Goal: Task Accomplishment & Management: Complete application form

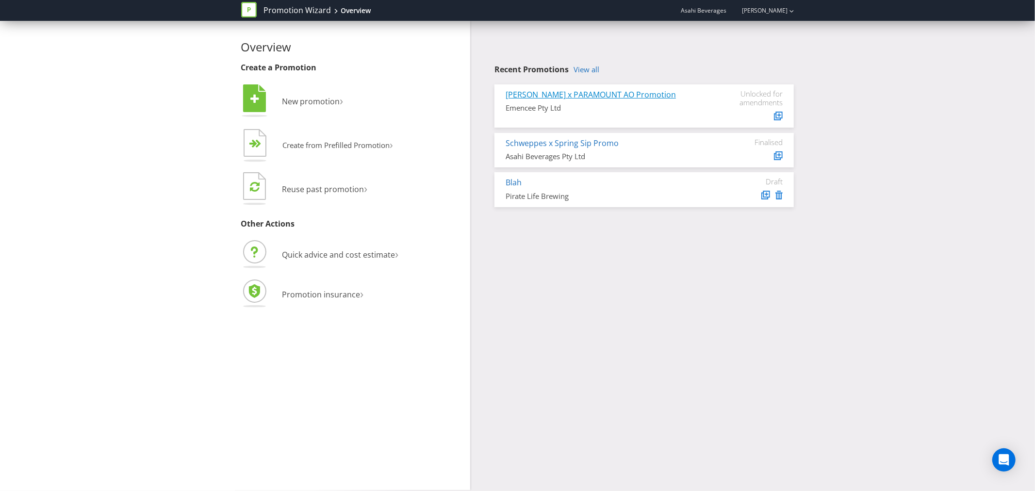
click at [552, 92] on link "[PERSON_NAME] x PARAMOUNT AO Promotion" at bounding box center [591, 94] width 170 height 11
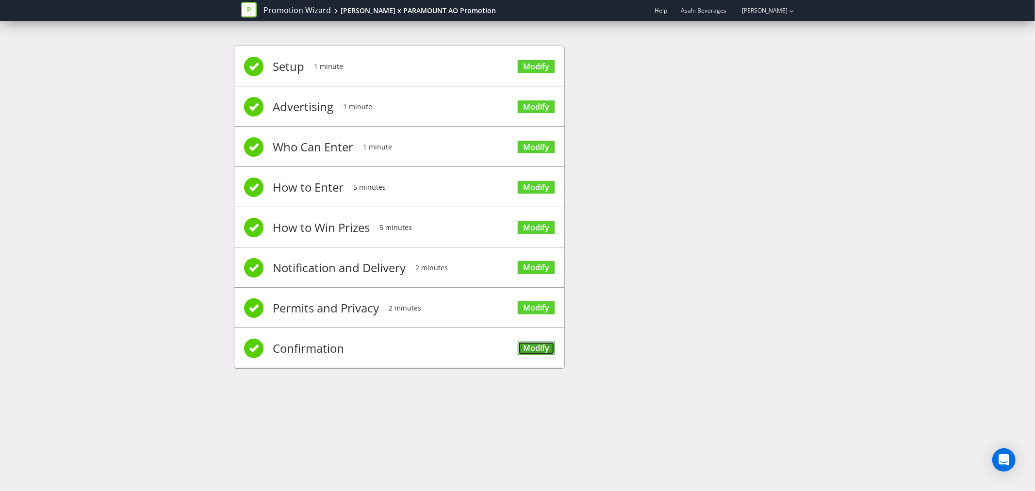
click at [530, 346] on link "Modify" at bounding box center [536, 348] width 37 height 13
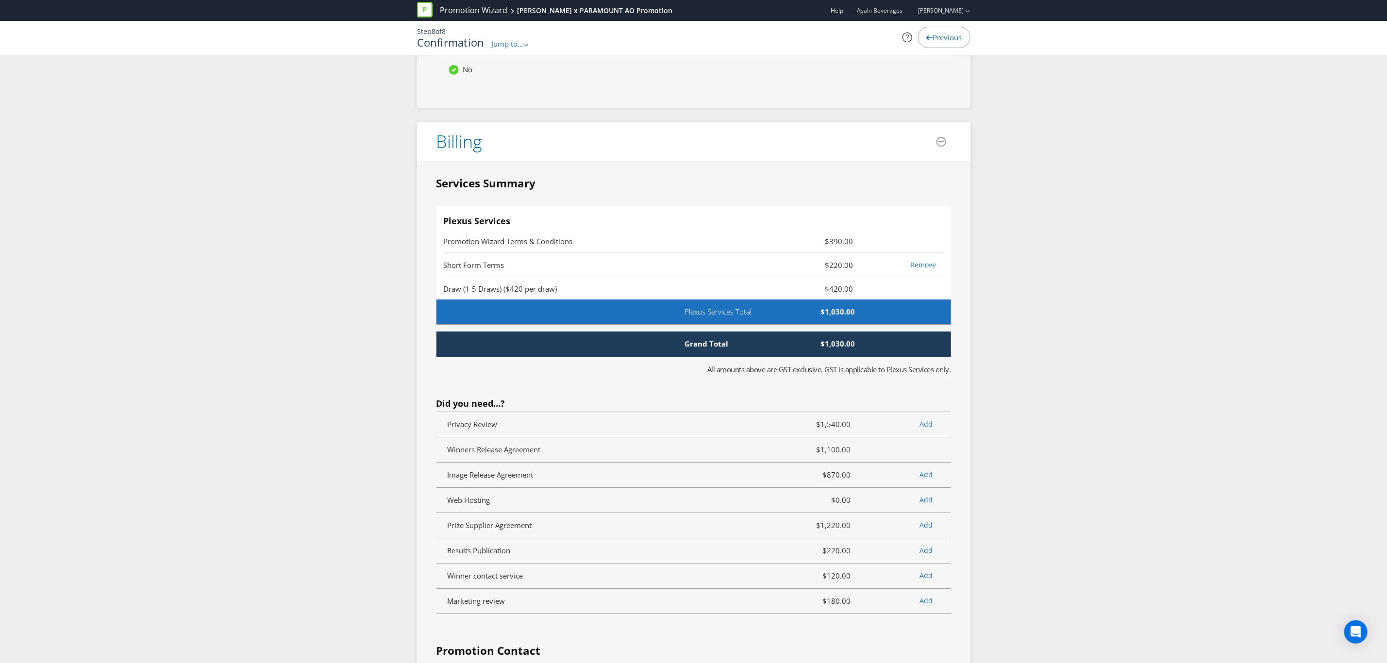
scroll to position [2408, 0]
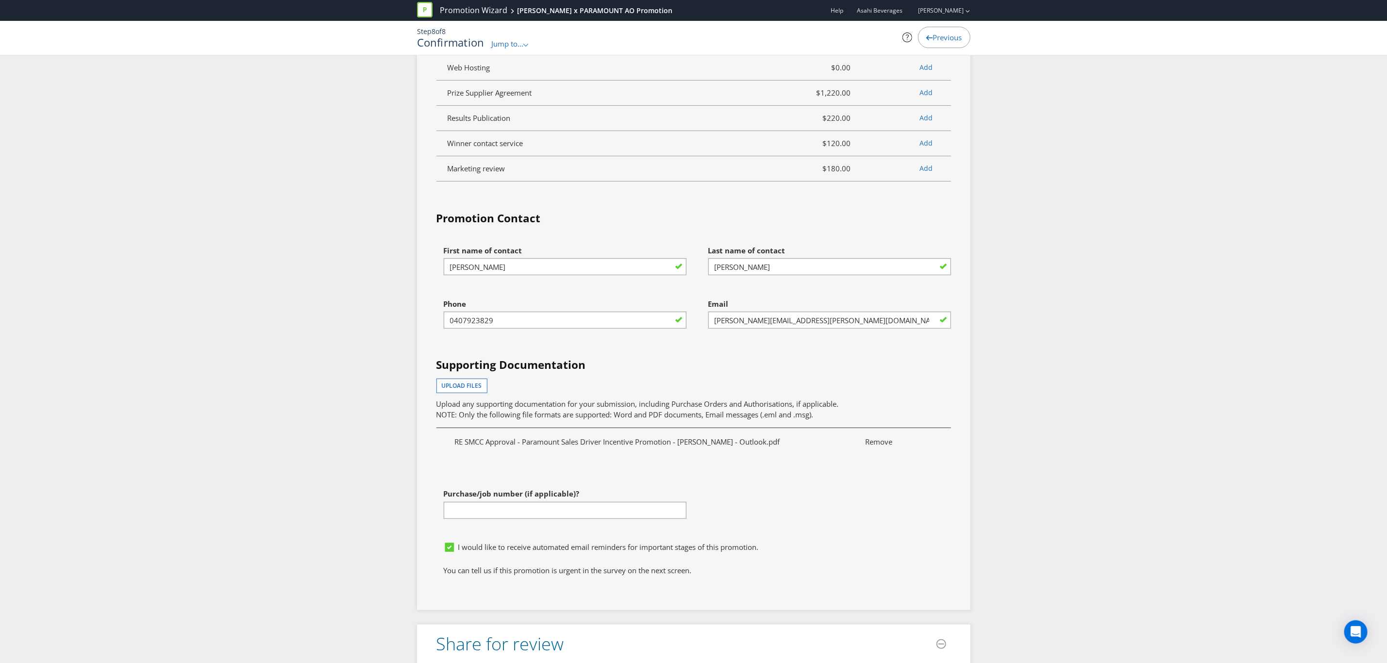
scroll to position [2917, 0]
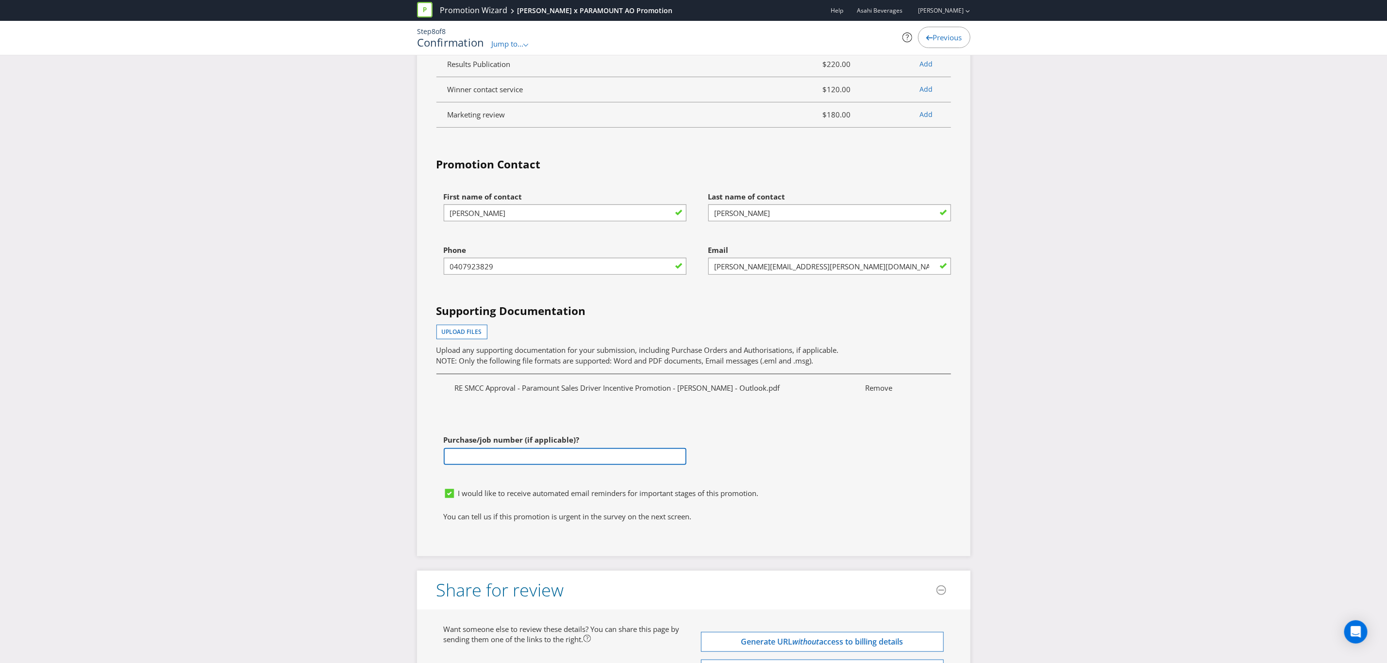
click at [544, 448] on input "text" at bounding box center [565, 456] width 243 height 17
paste input "PO18083"
type input "PO18083"
click at [801, 488] on div "I would like to receive automated email reminders for important stages of this …" at bounding box center [697, 493] width 507 height 10
click at [469, 325] on button "Upload files" at bounding box center [461, 332] width 51 height 15
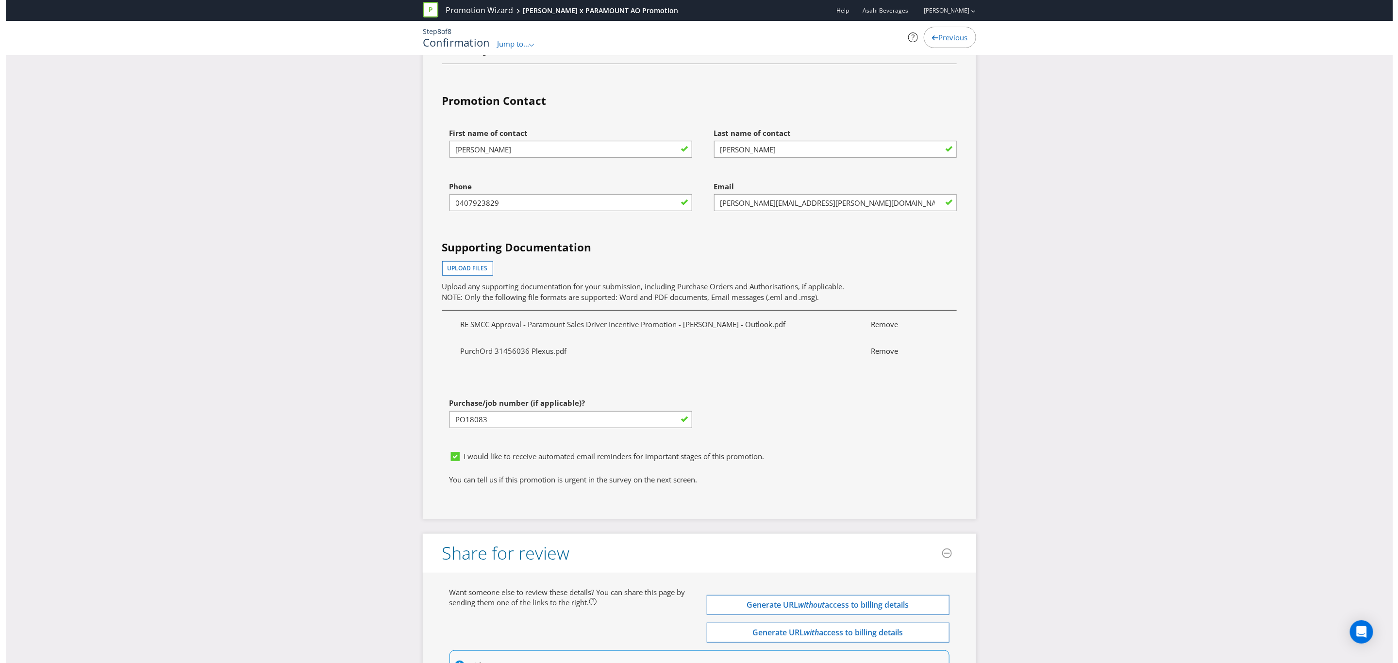
scroll to position [3060, 0]
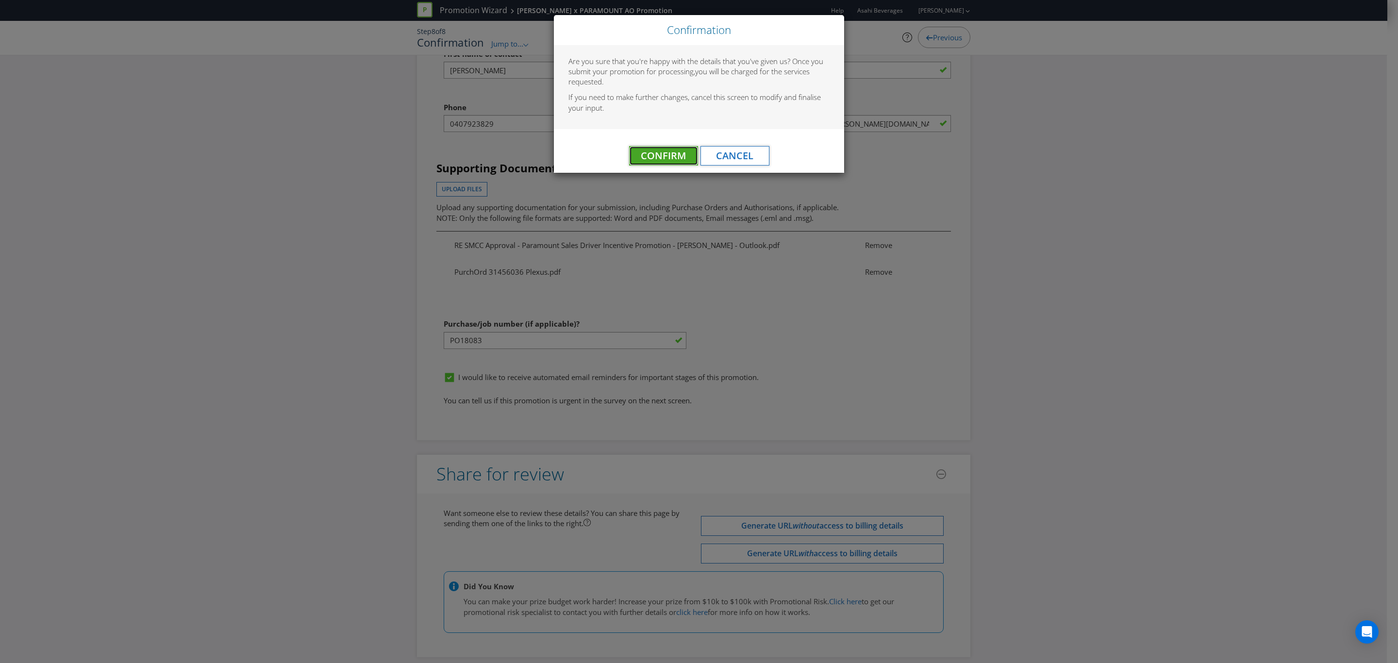
click at [680, 159] on span "Confirm" at bounding box center [663, 155] width 45 height 13
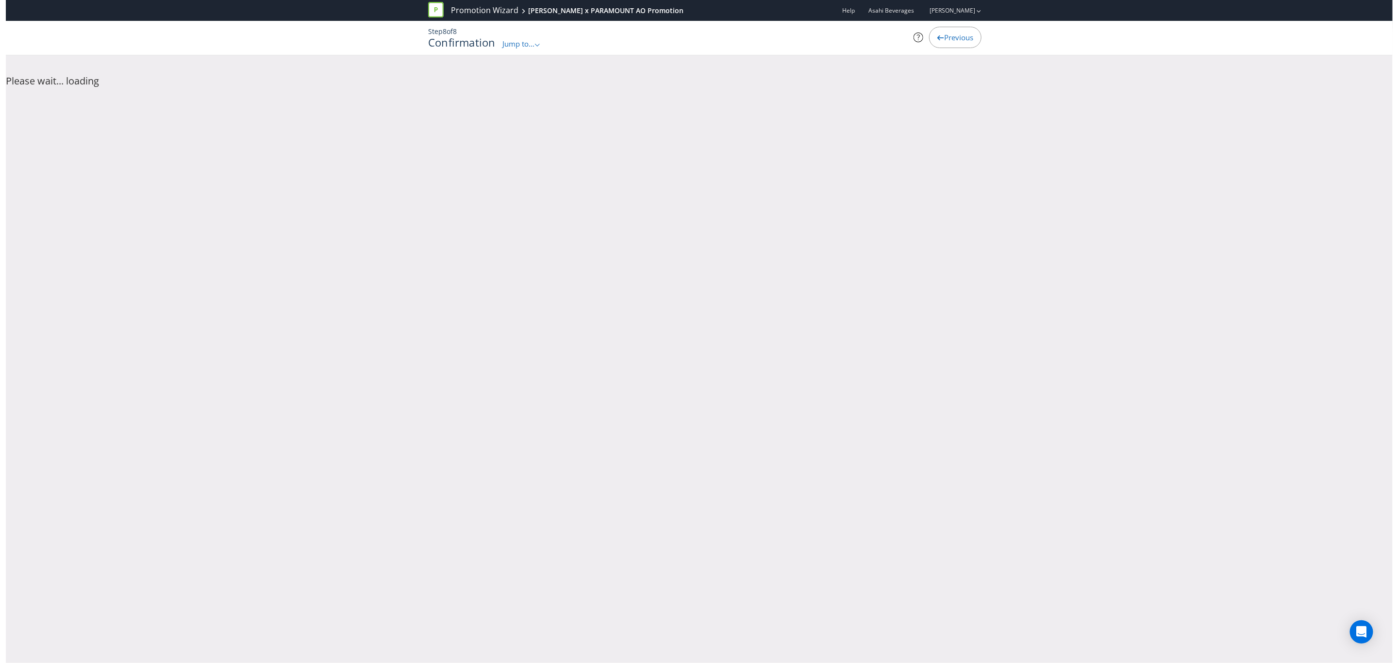
scroll to position [0, 0]
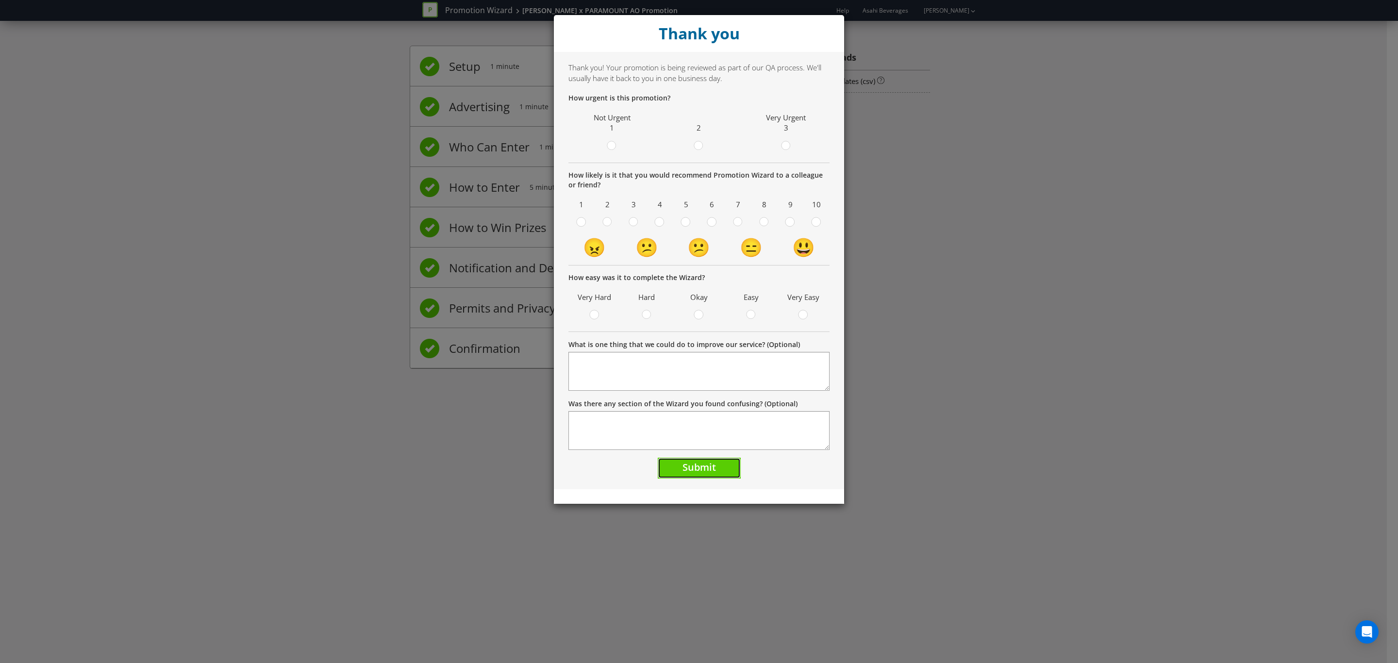
click at [695, 466] on span "Submit" at bounding box center [699, 467] width 33 height 13
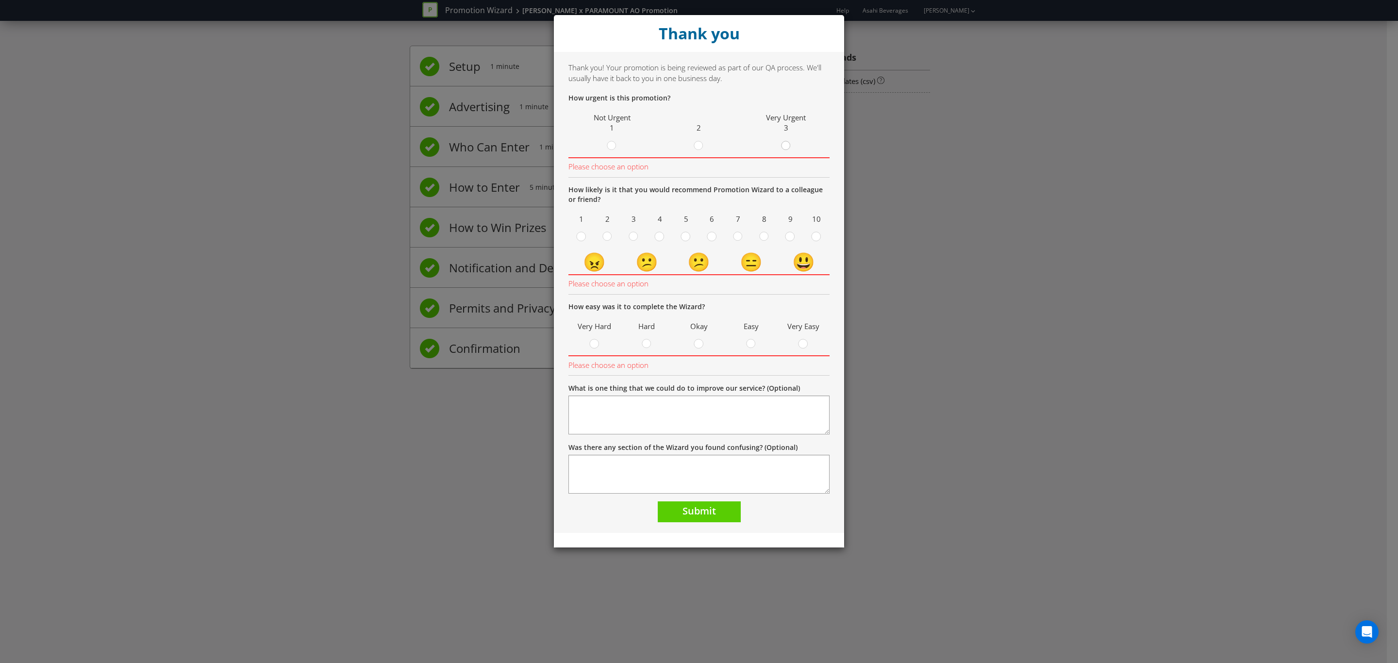
click at [790, 149] on icon at bounding box center [786, 146] width 10 height 10
click at [0, 0] on input "radio" at bounding box center [0, 0] width 0 height 0
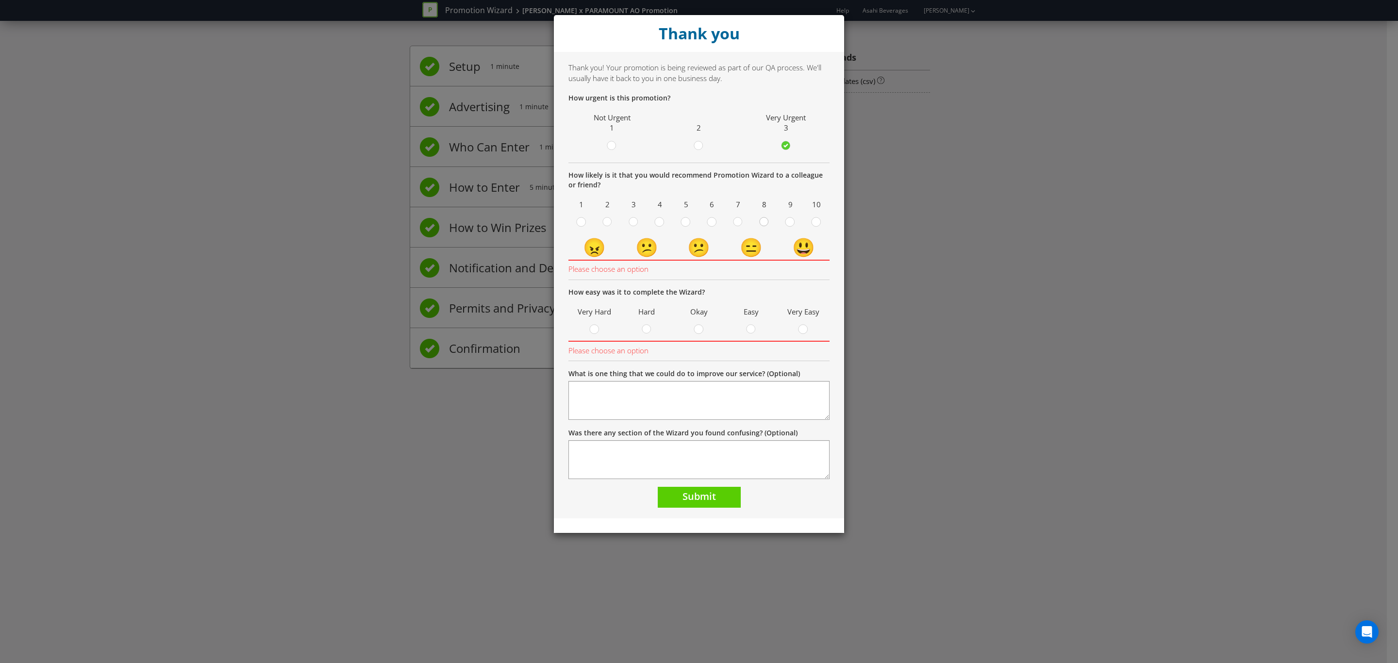
click at [766, 218] on div at bounding box center [764, 218] width 5 height 5
click at [0, 0] on input "radio" at bounding box center [0, 0] width 0 height 0
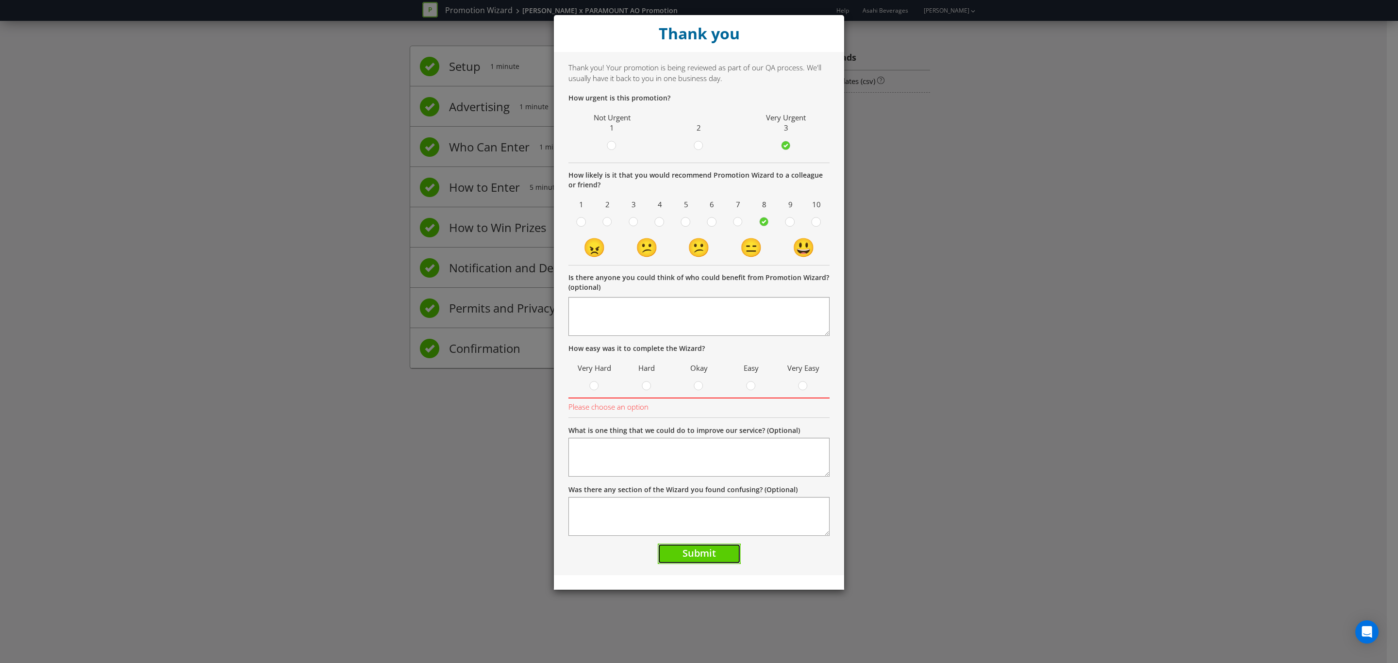
click at [700, 491] on span "Submit" at bounding box center [699, 553] width 33 height 13
click at [697, 384] on div at bounding box center [699, 383] width 5 height 5
click at [0, 0] on input "radio" at bounding box center [0, 0] width 0 height 0
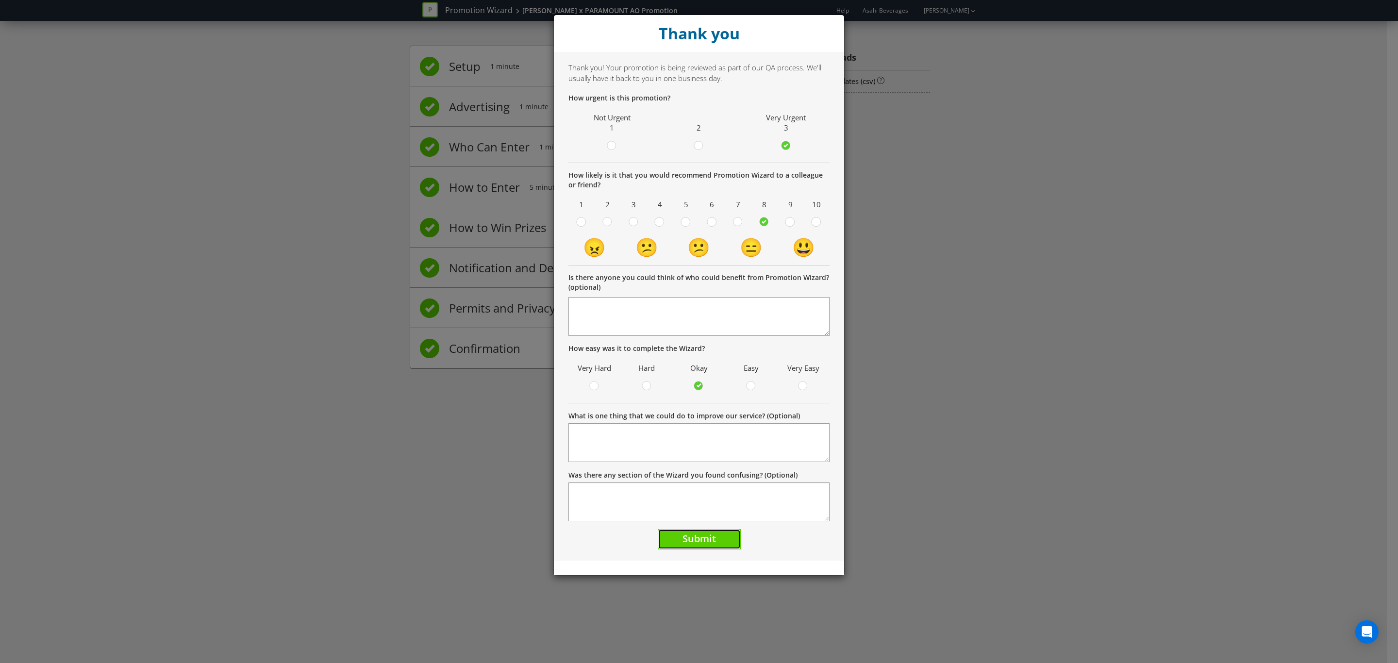
click at [692, 491] on span "Submit" at bounding box center [699, 538] width 33 height 13
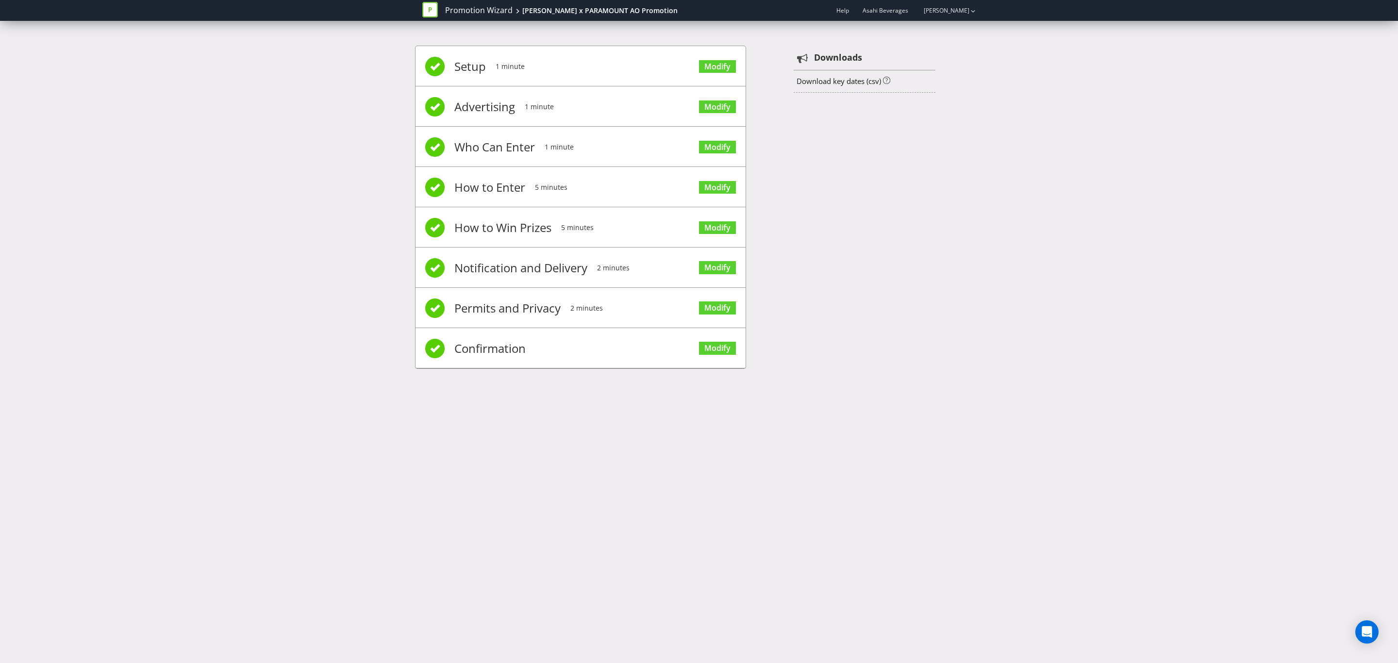
click at [902, 284] on div "Setup 1 minute Modify Advertising 1 minute Modify Who Can Enter 1 minute Modify…" at bounding box center [699, 212] width 568 height 362
